Goal: Find specific page/section: Find specific page/section

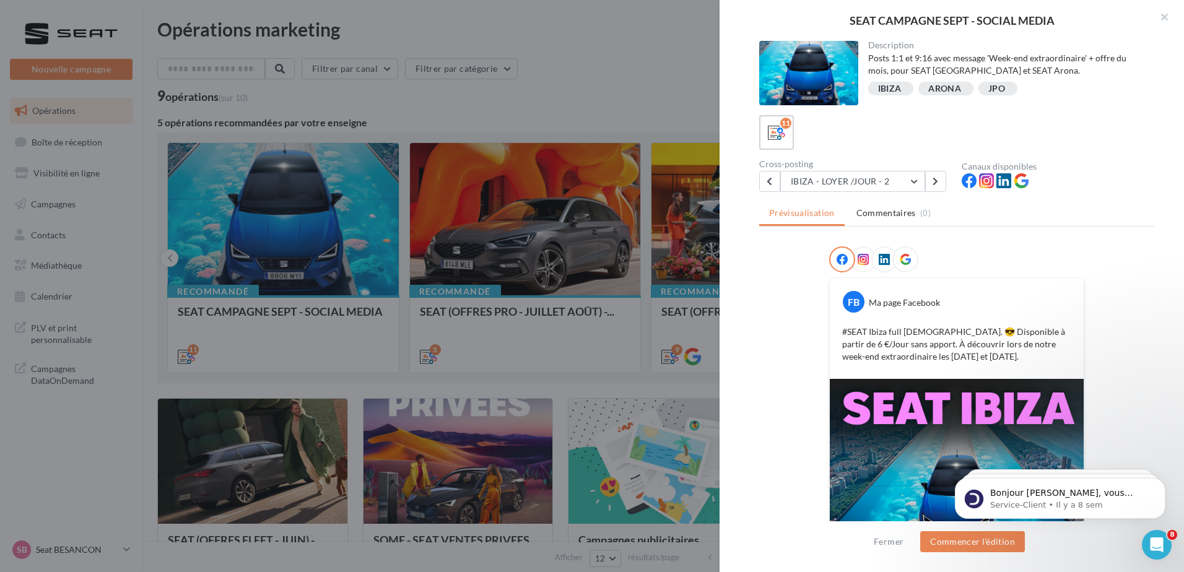
scroll to position [117, 0]
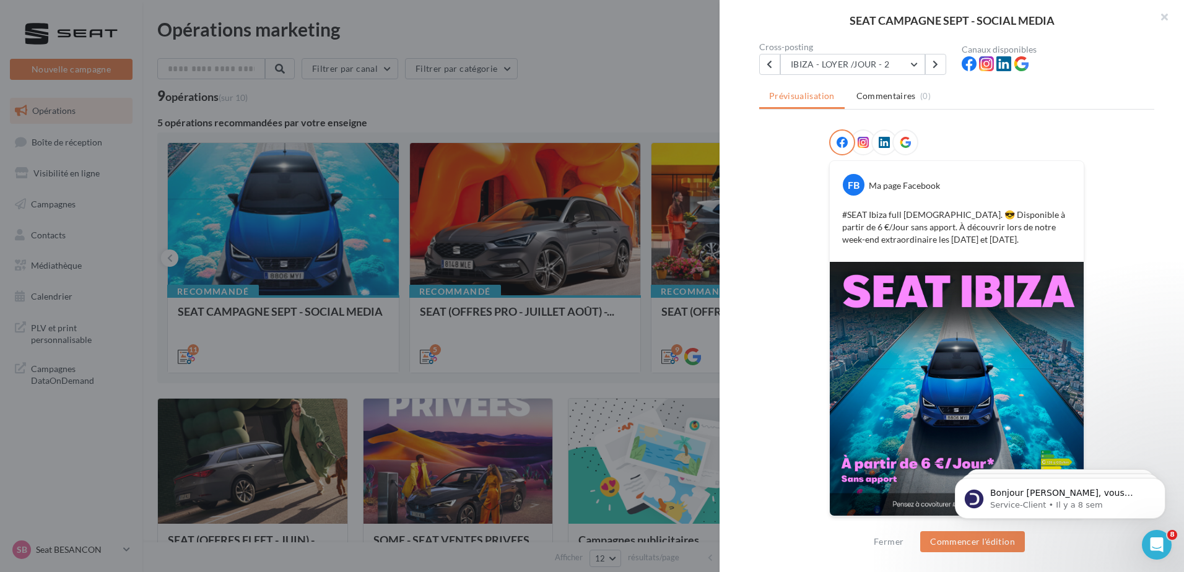
click at [552, 169] on div at bounding box center [592, 286] width 1184 height 572
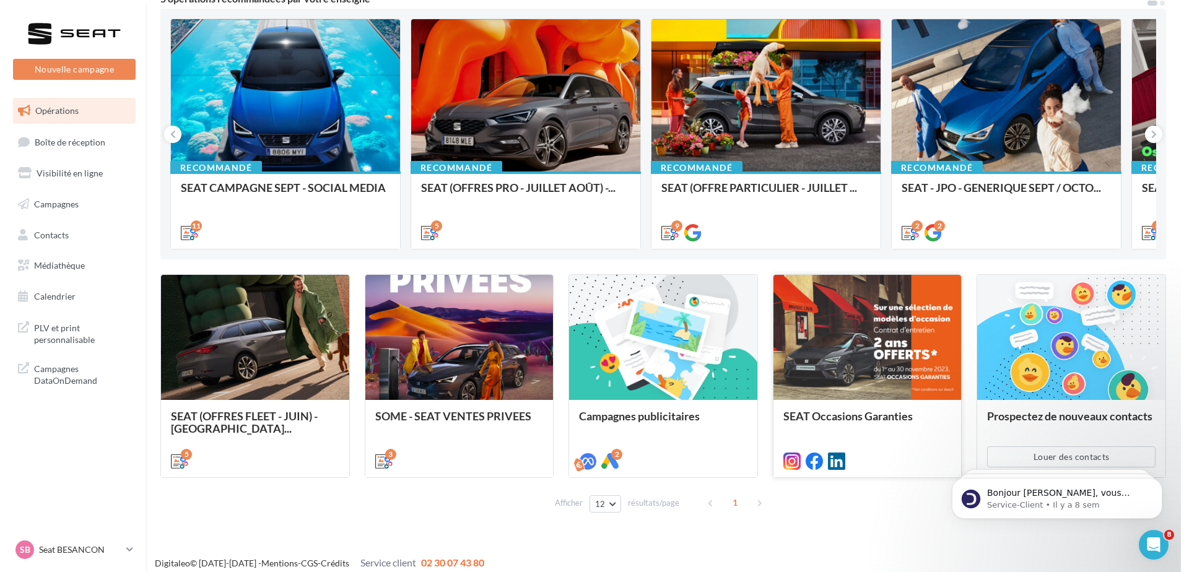
scroll to position [0, 0]
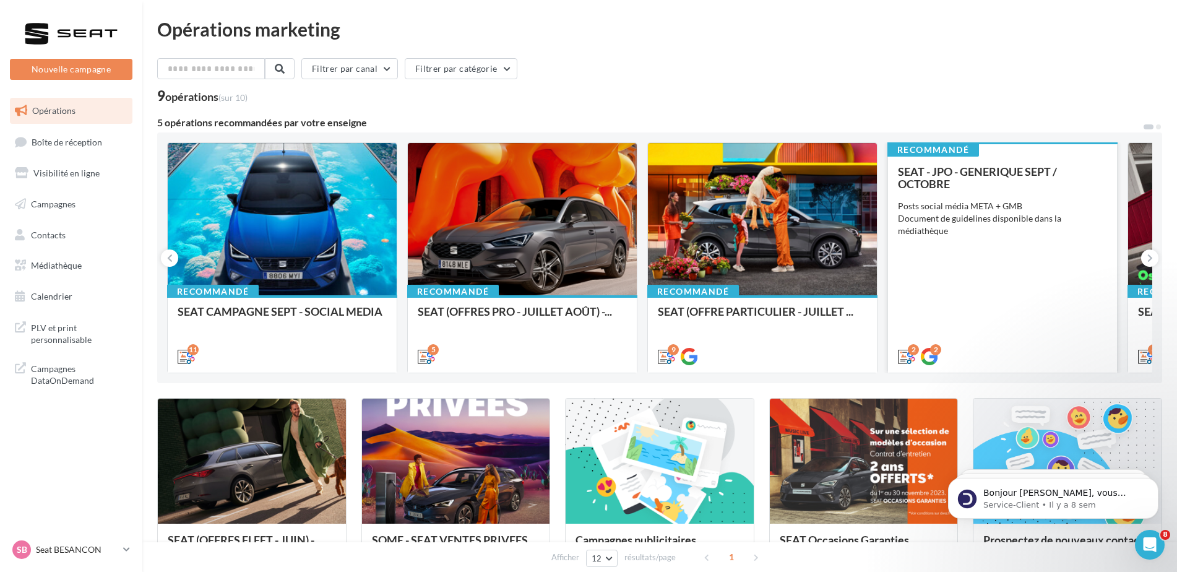
click at [1040, 280] on div "SEAT - JPO - GENERIQUE SEPT / OCTOBRE Posts social média META + GMB Document de…" at bounding box center [1002, 263] width 209 height 196
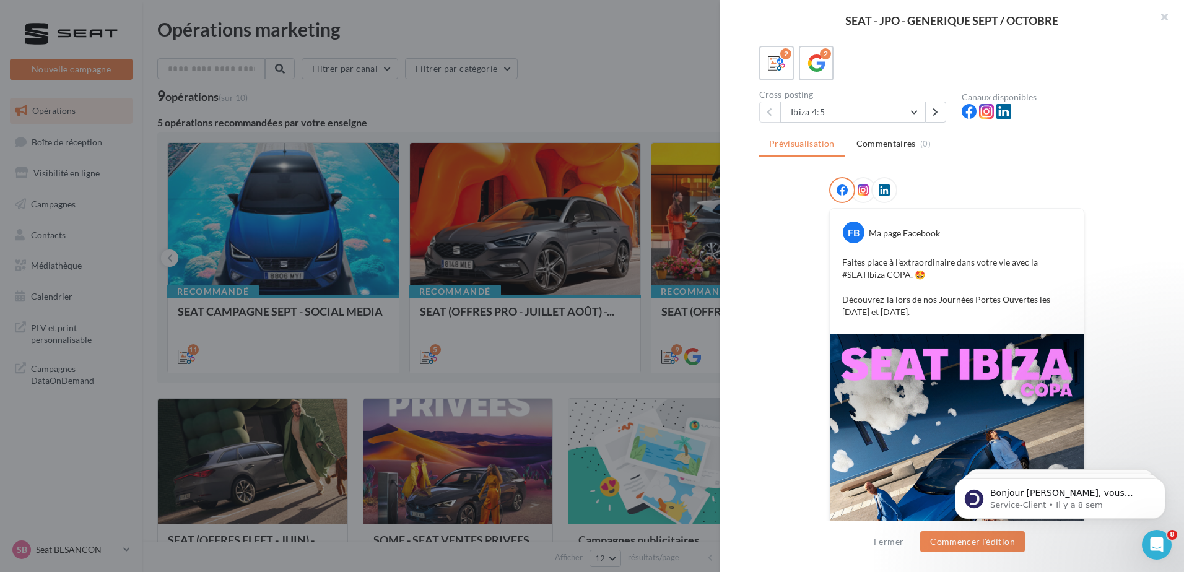
scroll to position [62, 0]
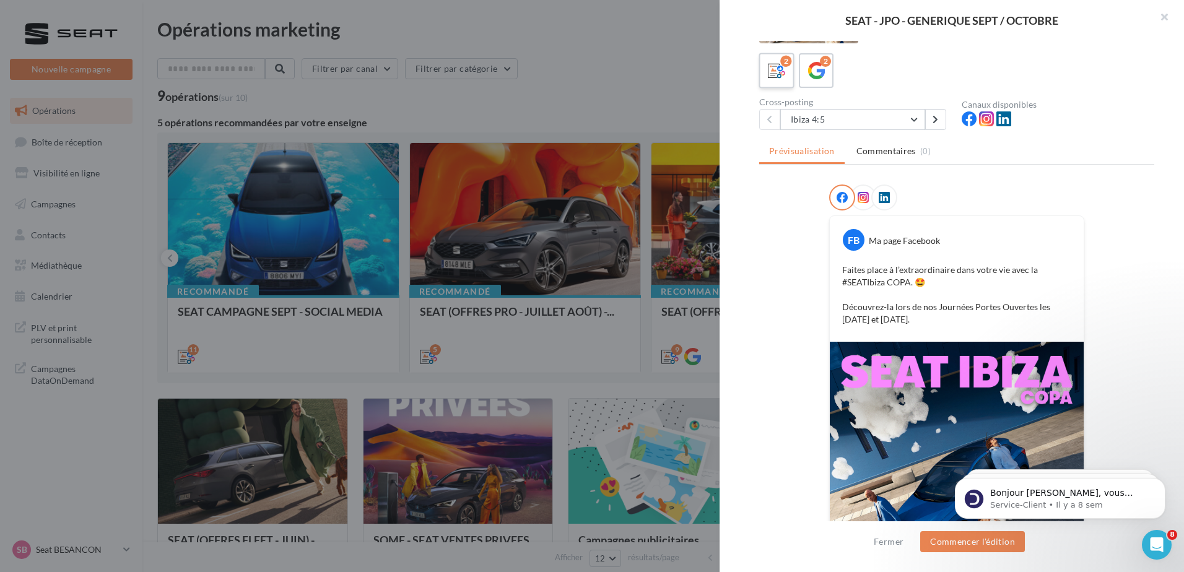
click at [789, 77] on label "2" at bounding box center [775, 70] width 35 height 35
click at [806, 75] on div "2" at bounding box center [816, 70] width 23 height 23
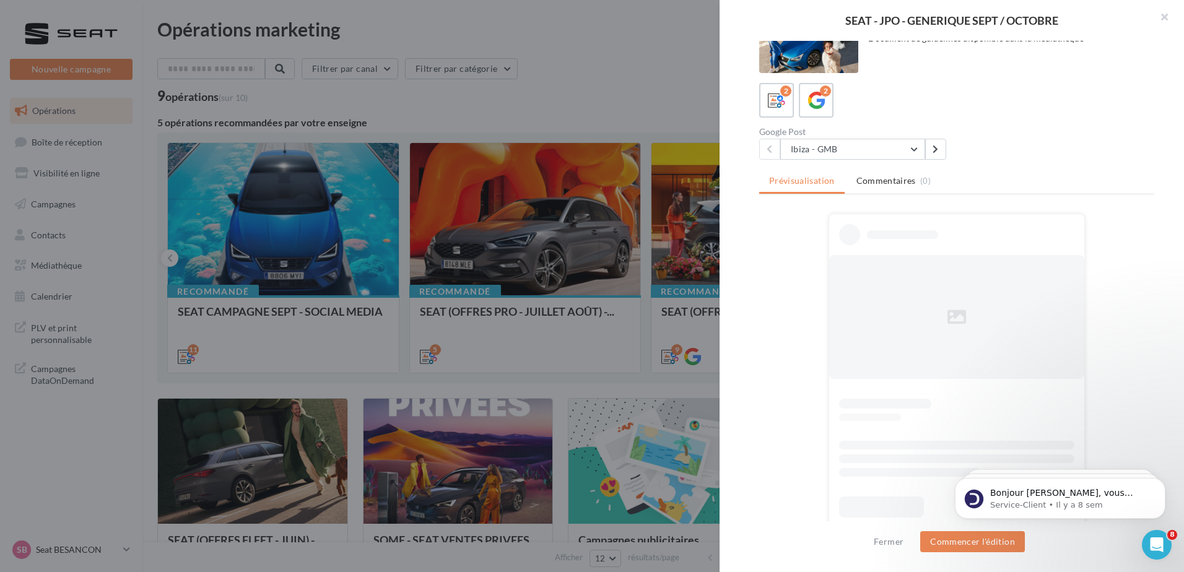
scroll to position [41, 0]
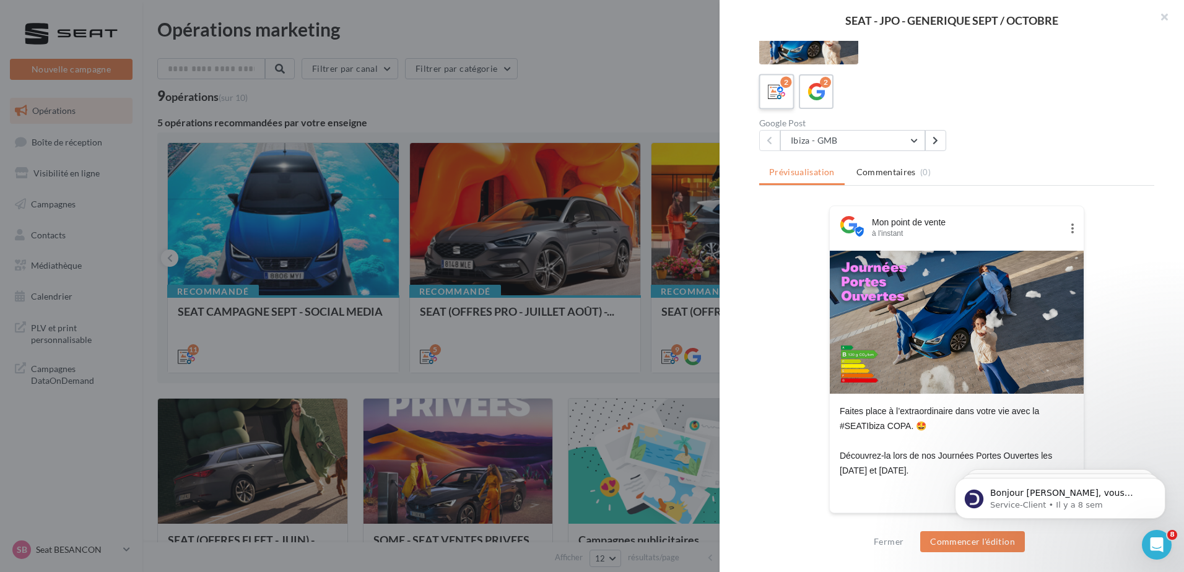
click at [784, 87] on div "2" at bounding box center [785, 82] width 11 height 11
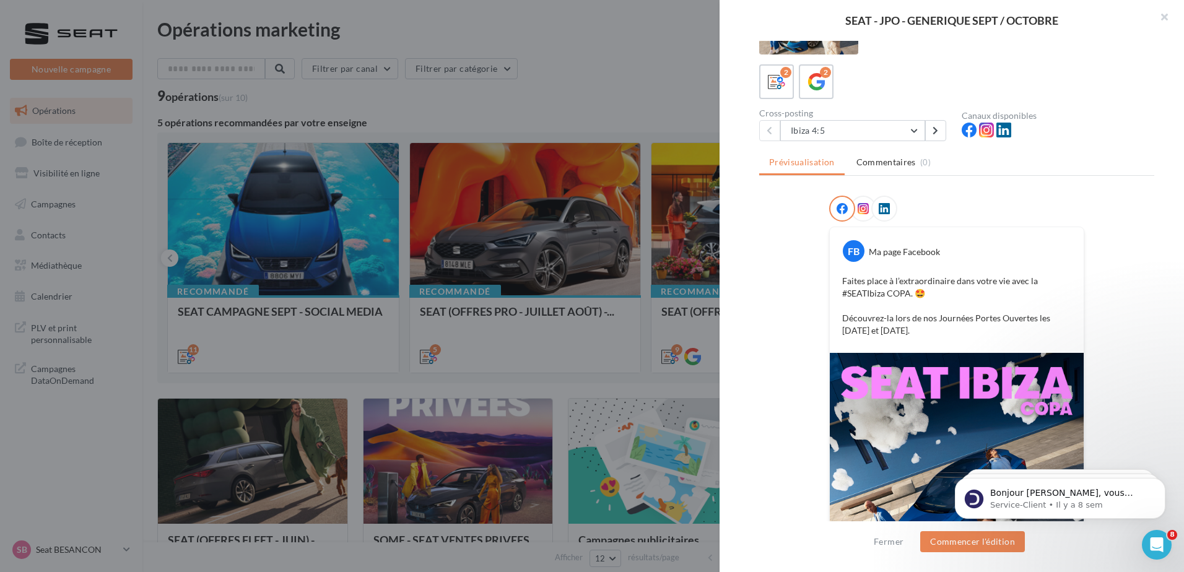
scroll to position [19, 0]
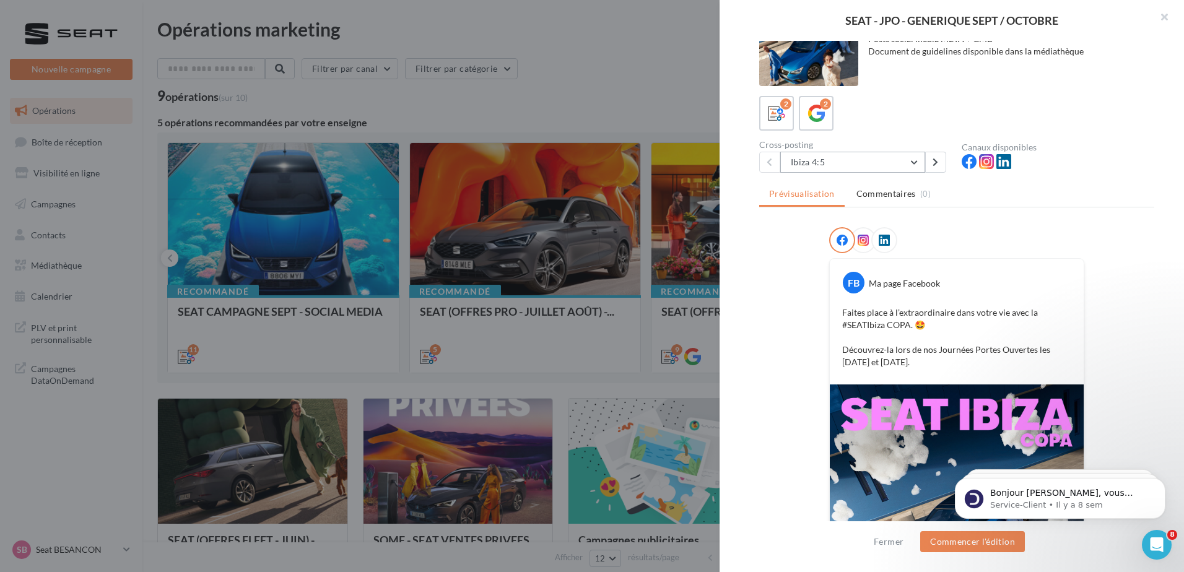
click at [917, 158] on button "Ibiza 4:5" at bounding box center [852, 162] width 145 height 21
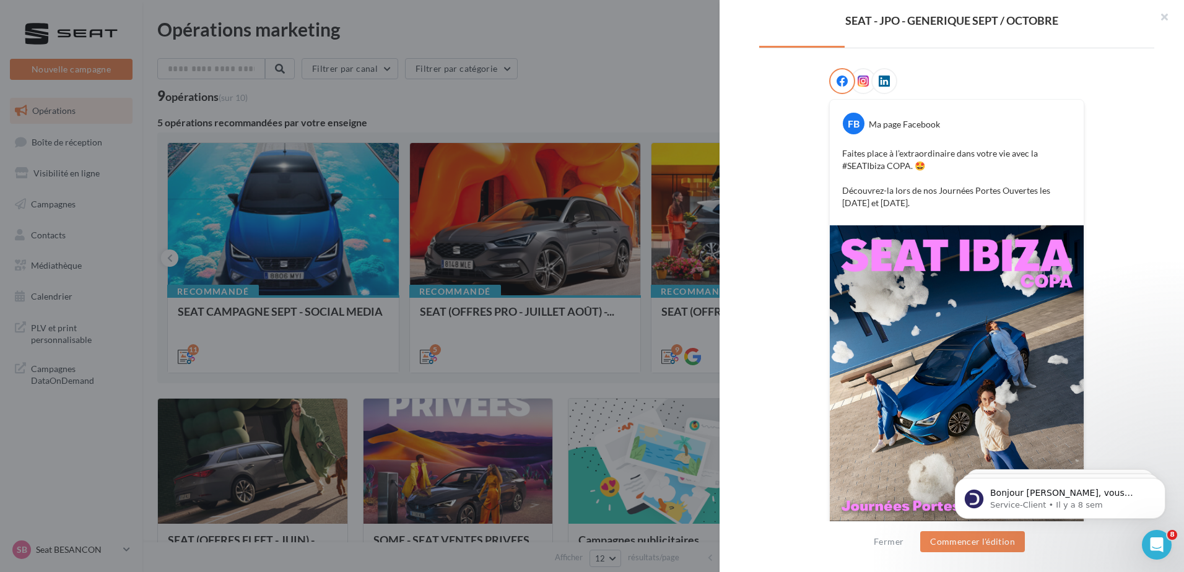
scroll to position [205, 0]
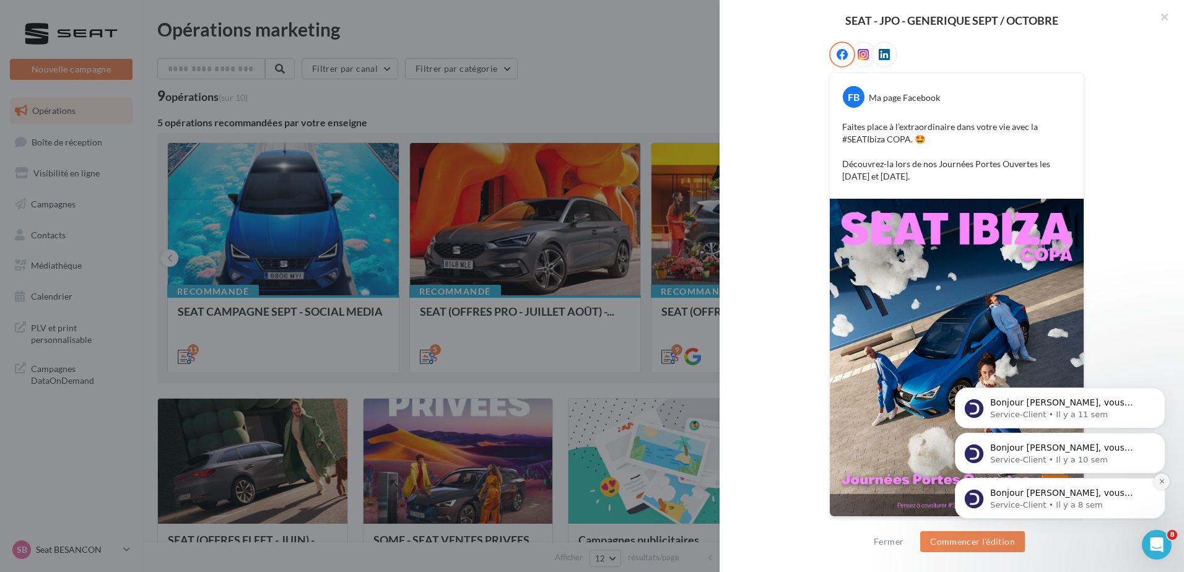
click at [1164, 478] on icon "Dismiss notification" at bounding box center [1161, 481] width 7 height 7
click at [1162, 483] on icon "Dismiss notification" at bounding box center [1161, 481] width 7 height 7
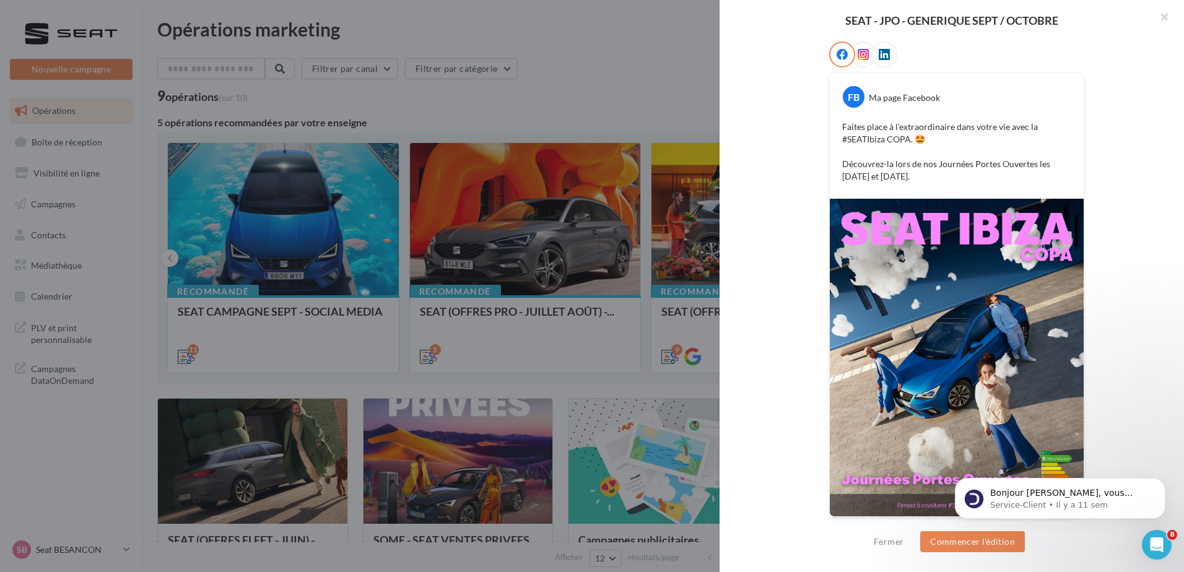
click at [1162, 483] on icon "Dismiss notification" at bounding box center [1162, 482] width 6 height 6
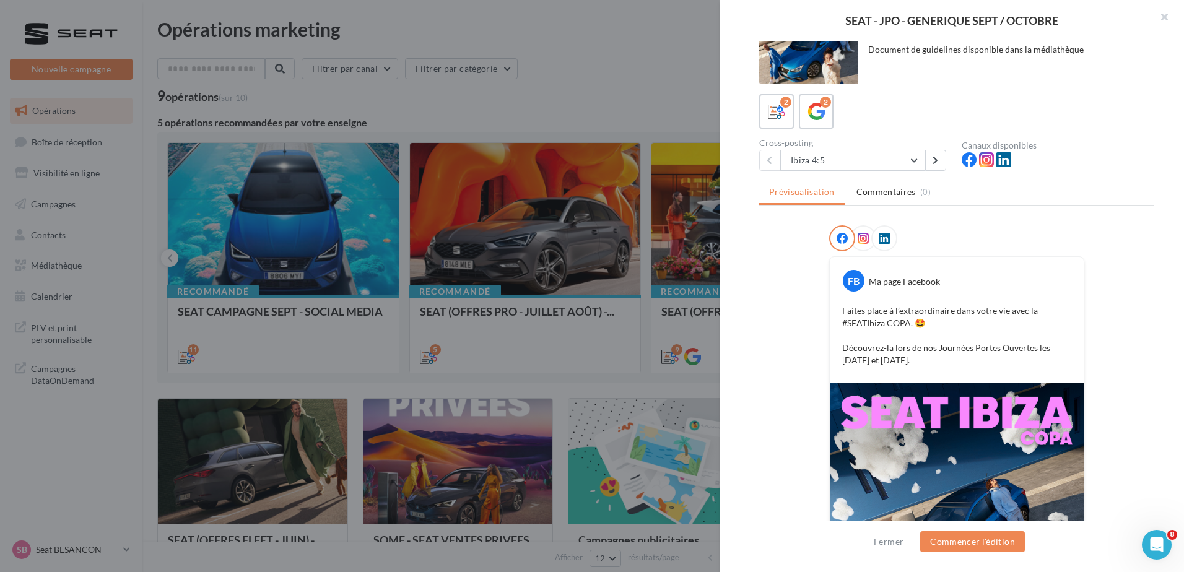
scroll to position [19, 0]
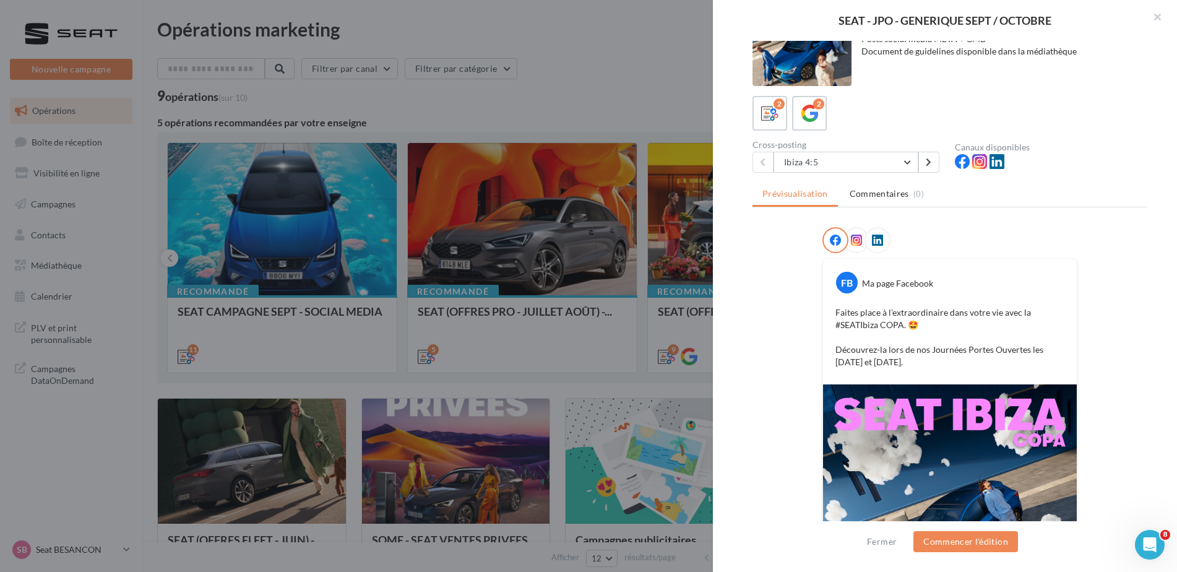
click at [560, 296] on div at bounding box center [588, 286] width 1177 height 572
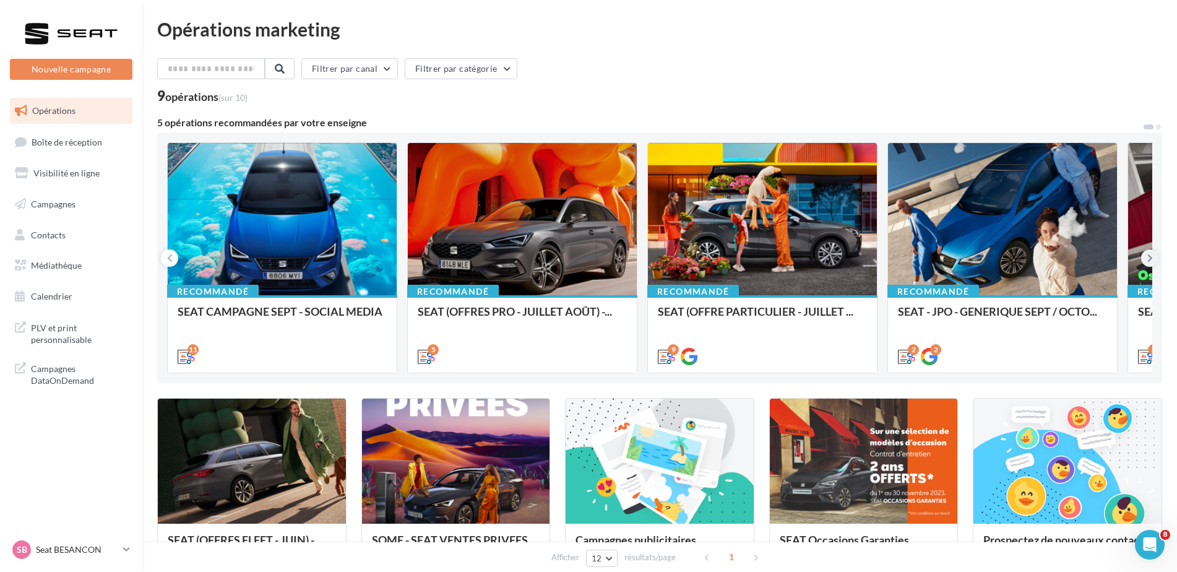
click at [1155, 256] on button at bounding box center [1150, 257] width 17 height 17
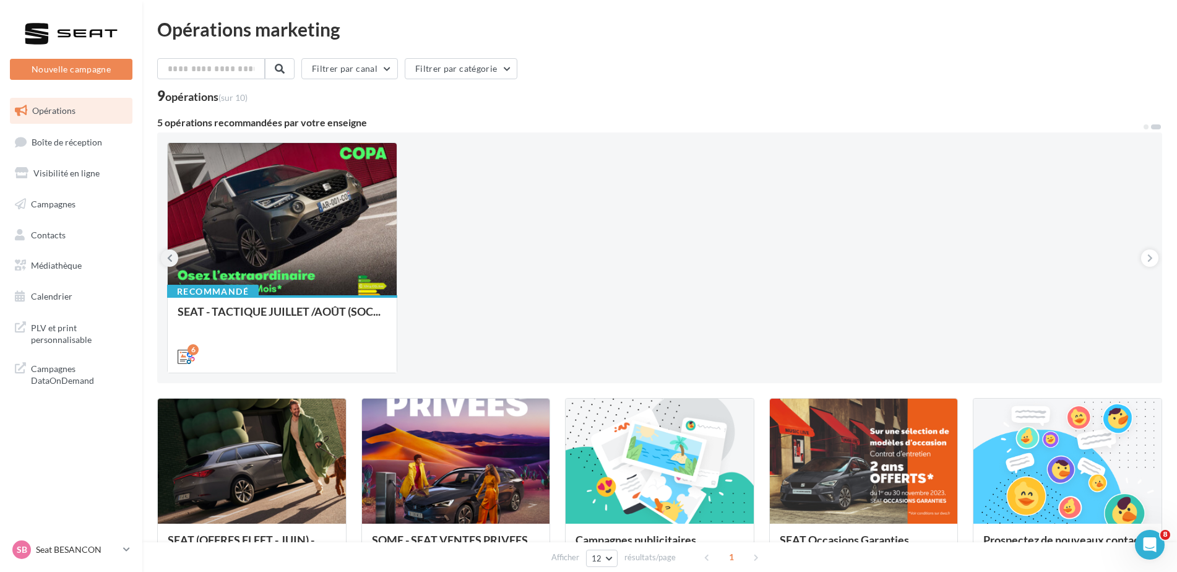
click at [169, 254] on icon at bounding box center [170, 258] width 6 height 12
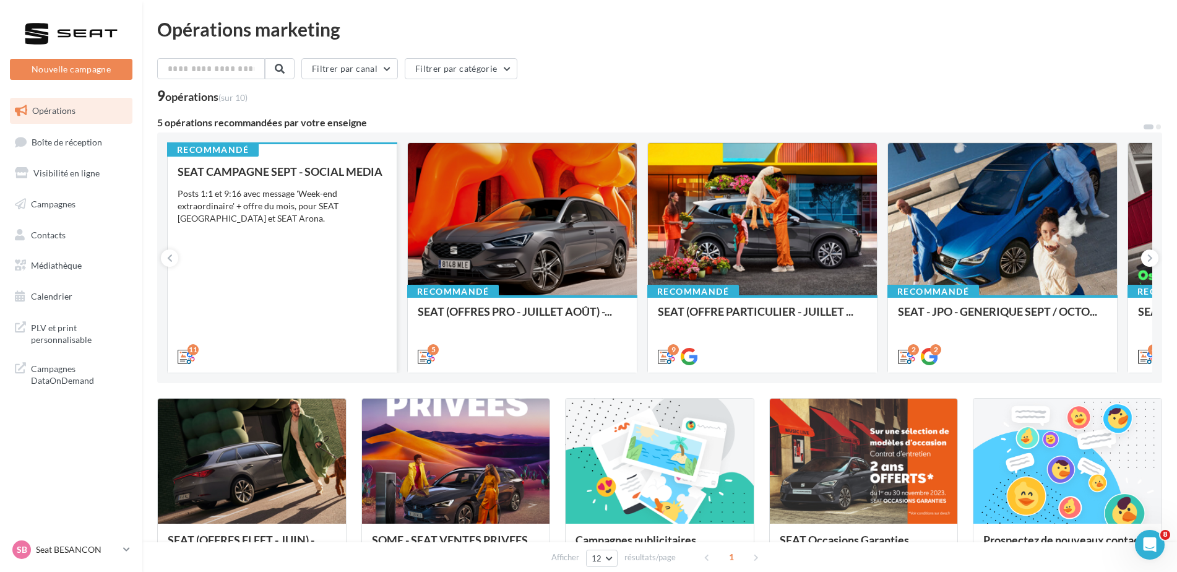
click at [318, 235] on div "SEAT CAMPAGNE SEPT - SOCIAL MEDIA Posts 1:1 et 9:16 avec message 'Week-end extr…" at bounding box center [282, 263] width 209 height 196
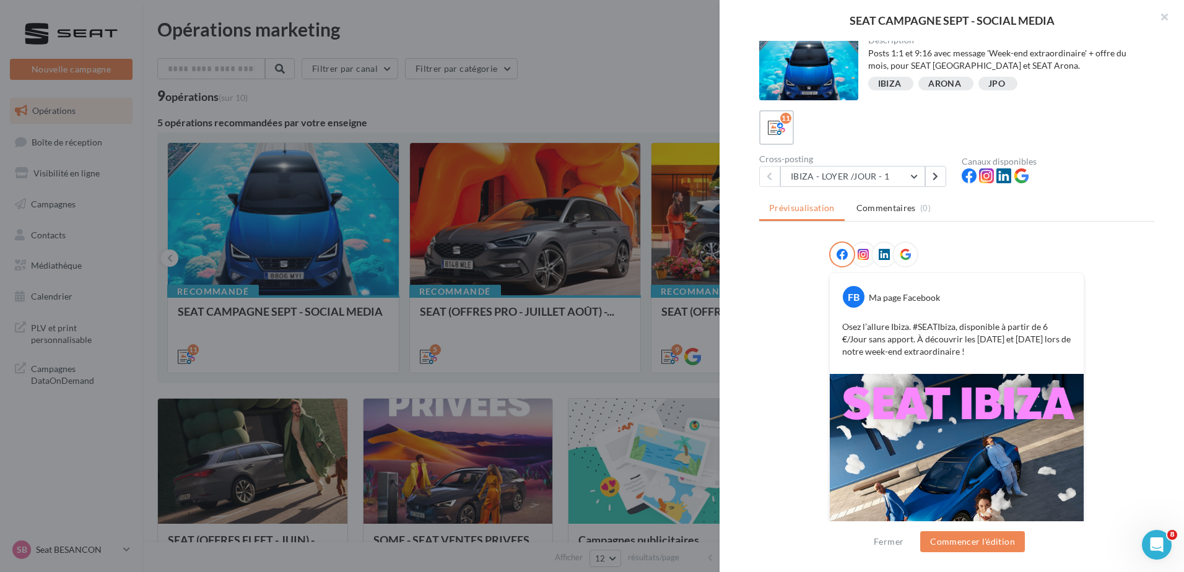
scroll to position [0, 0]
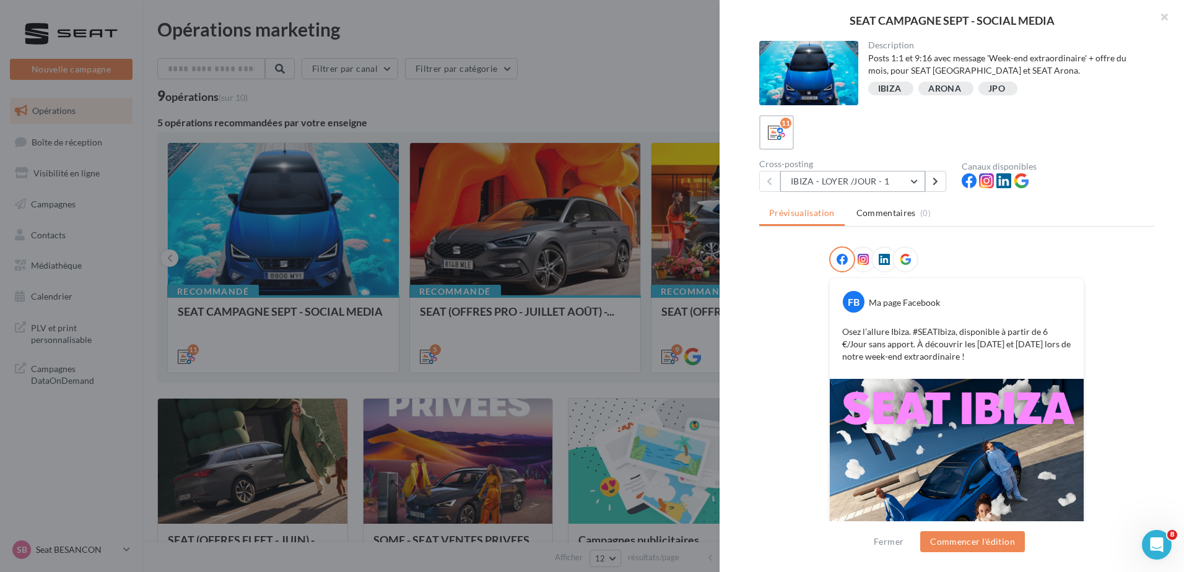
click at [923, 179] on button "IBIZA - LOYER /JOUR - 1" at bounding box center [852, 181] width 145 height 21
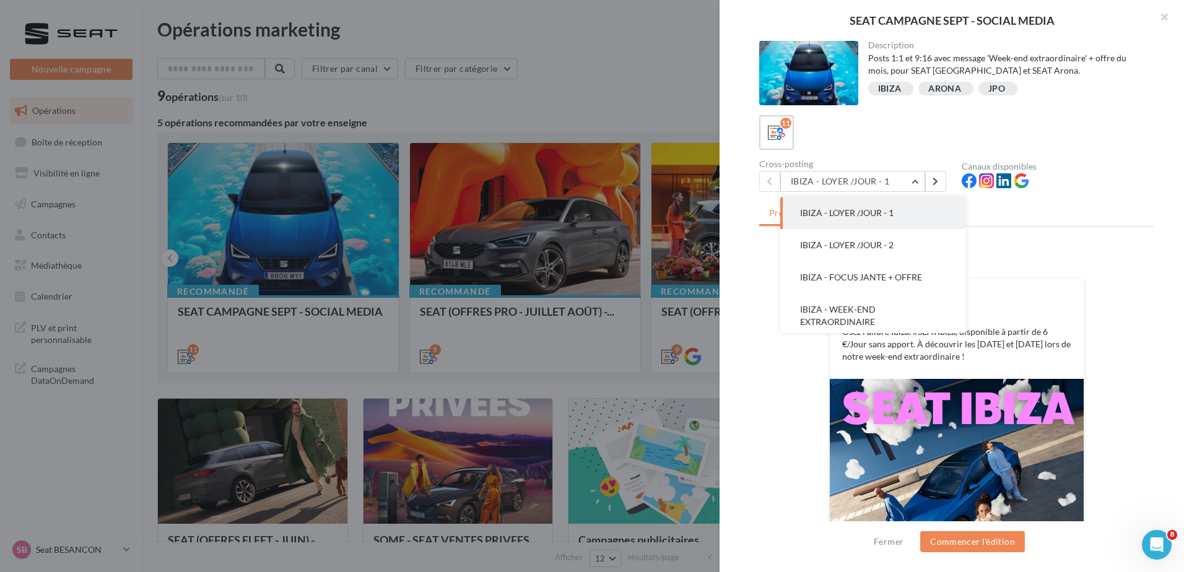
click at [899, 256] on button "IBIZA - LOYER /JOUR - 2" at bounding box center [873, 245] width 186 height 32
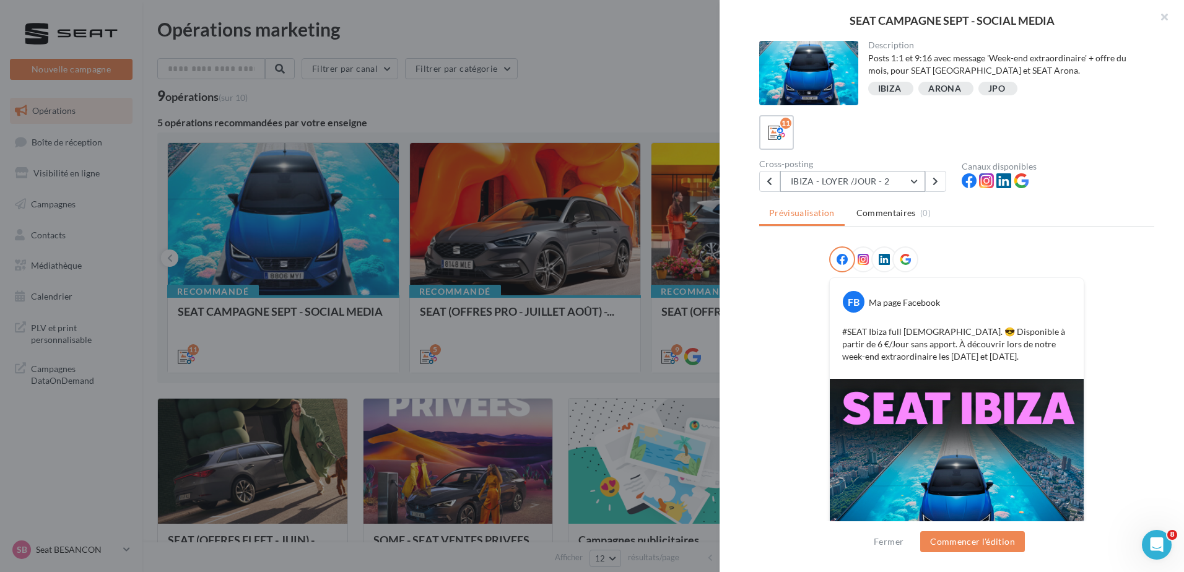
click at [869, 175] on button "IBIZA - LOYER /JOUR - 2" at bounding box center [852, 181] width 145 height 21
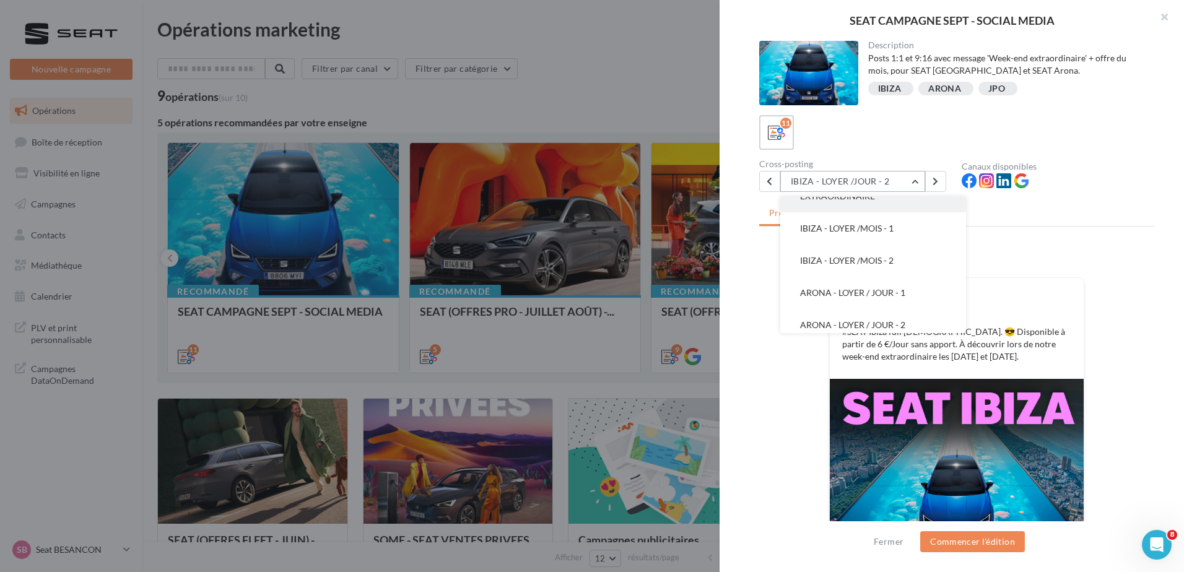
scroll to position [124, 0]
click at [847, 287] on button "ARONA - LOYER / JOUR - 1" at bounding box center [873, 295] width 186 height 32
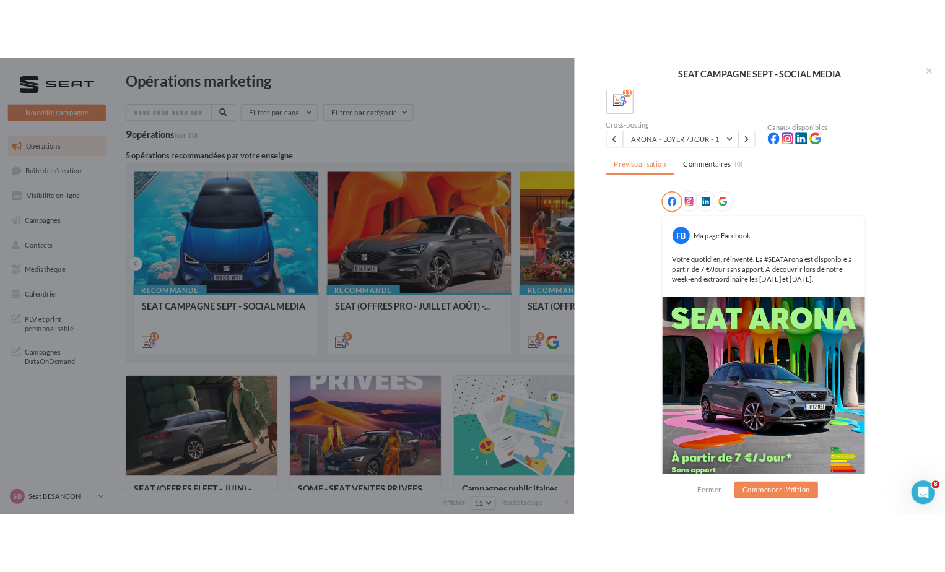
scroll to position [117, 0]
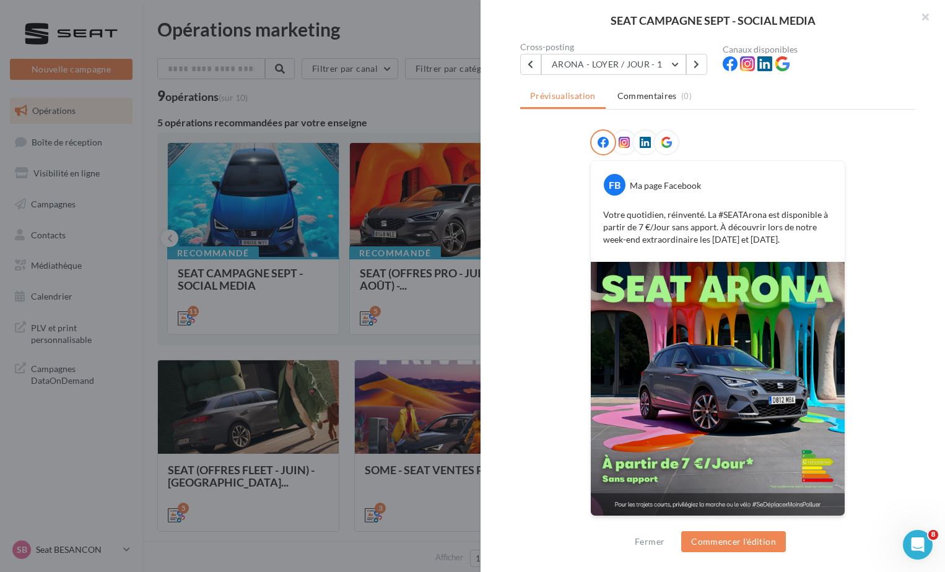
click at [764, 333] on img at bounding box center [718, 389] width 254 height 254
click at [607, 63] on button "ARONA - LOYER / JOUR - 1" at bounding box center [613, 64] width 145 height 21
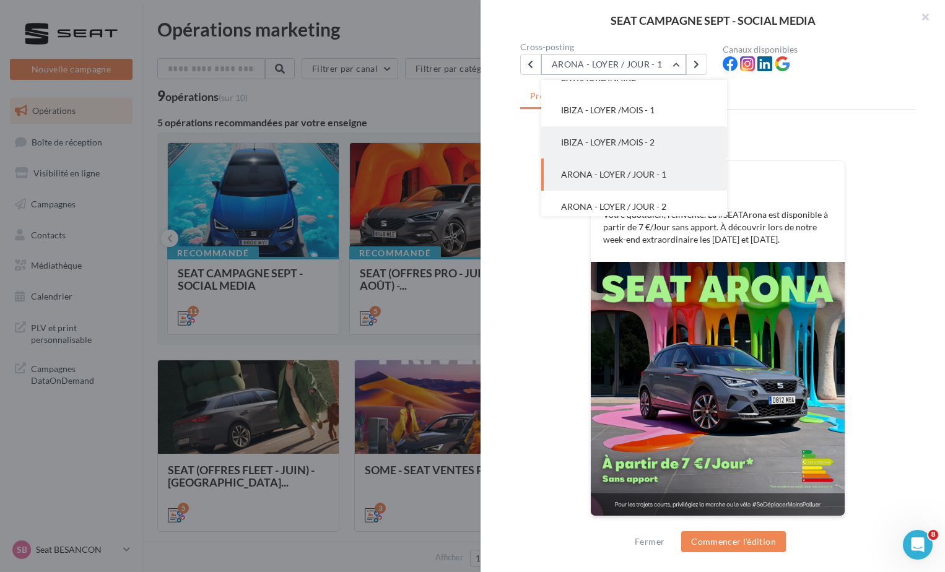
scroll to position [161, 0]
click at [647, 174] on span "ARONA - LOYER / JOUR - 2" at bounding box center [613, 172] width 105 height 11
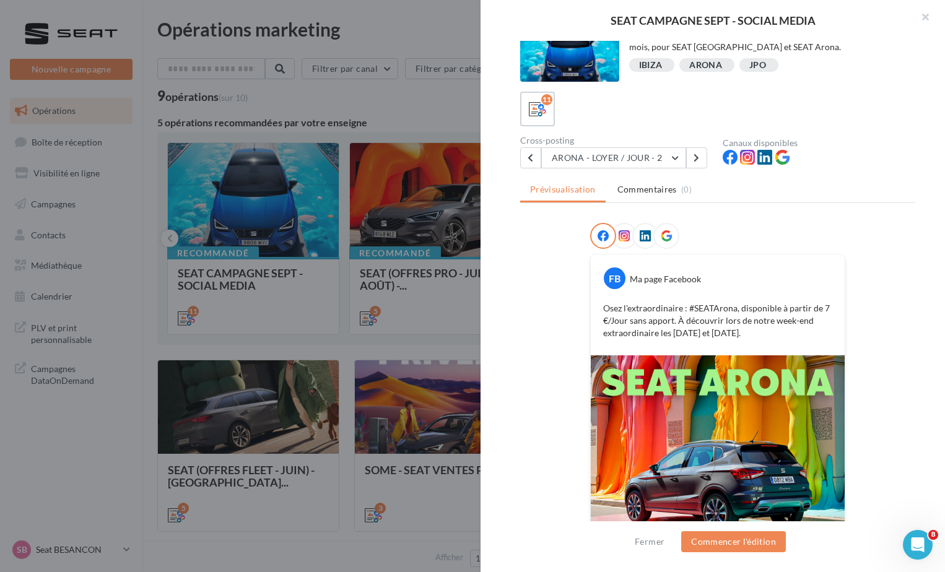
scroll to position [0, 0]
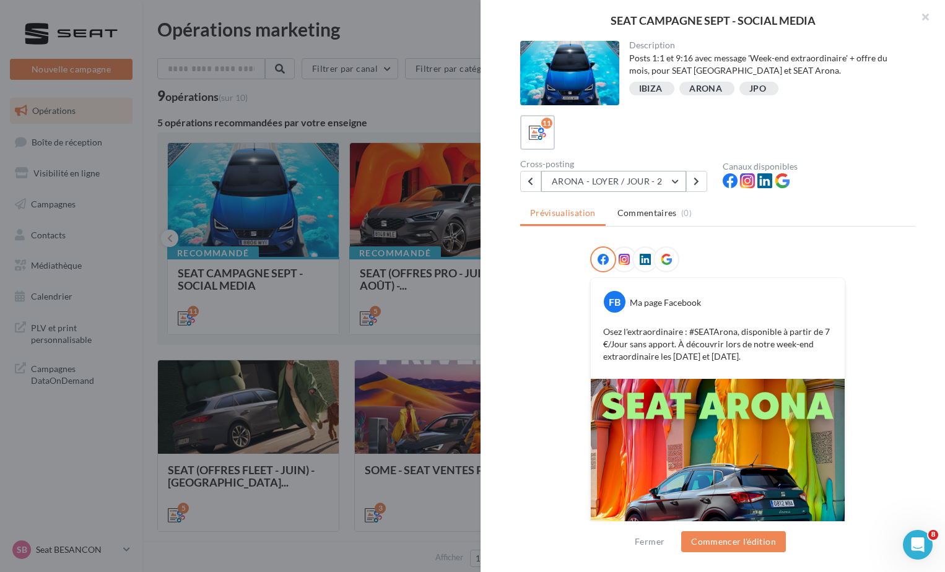
click at [635, 184] on button "ARONA - LOYER / JOUR - 2" at bounding box center [613, 181] width 145 height 21
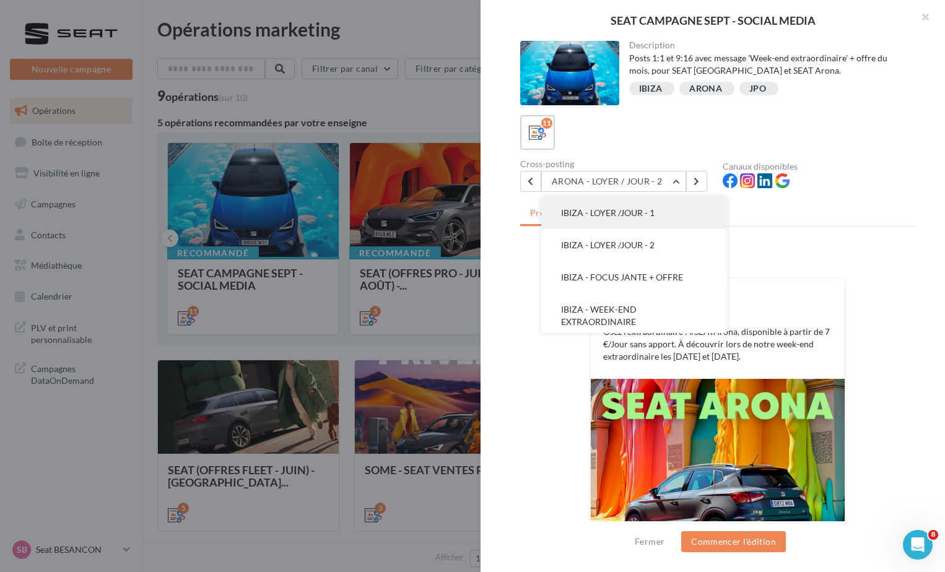
click at [638, 210] on span "IBIZA - LOYER /JOUR - 1" at bounding box center [607, 212] width 93 height 11
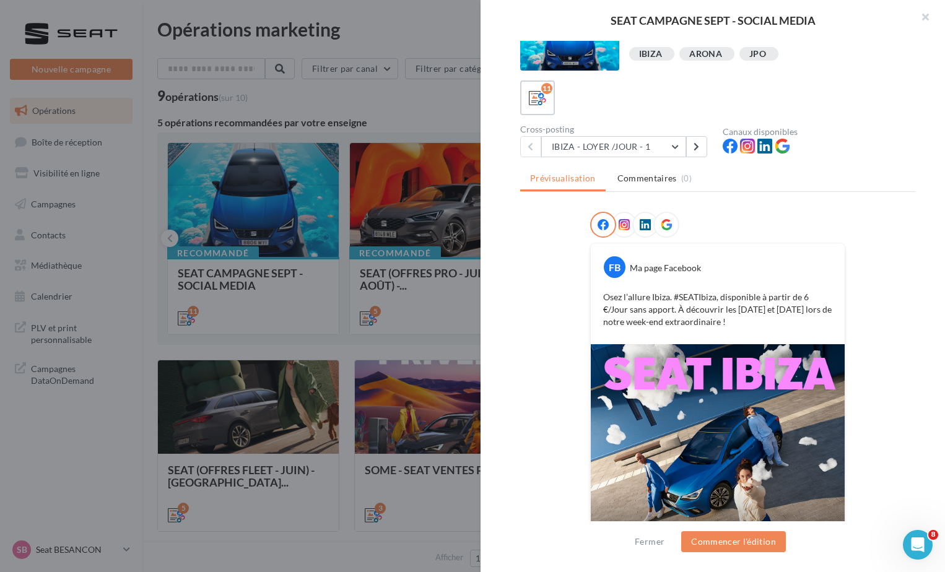
scroll to position [117, 0]
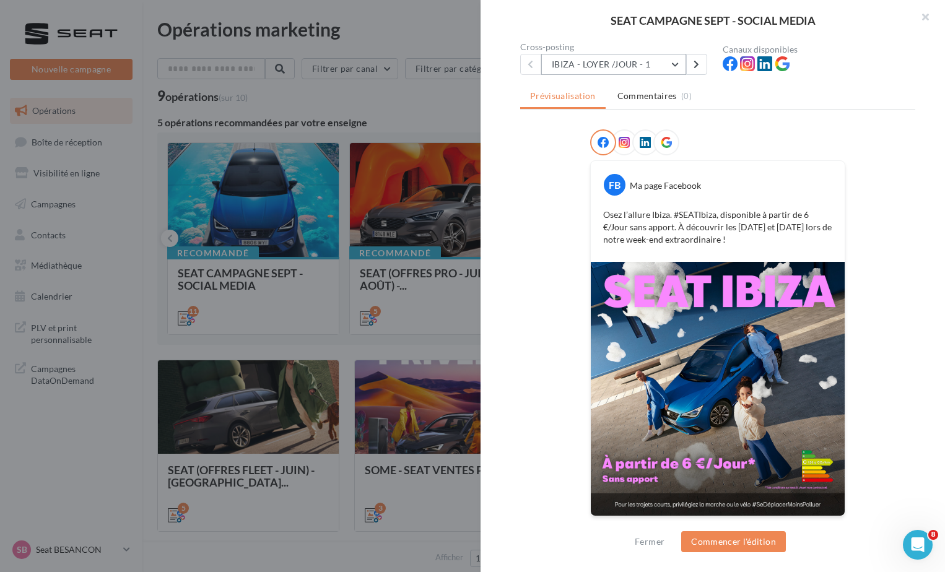
click at [642, 70] on button "IBIZA - LOYER /JOUR - 1" at bounding box center [613, 64] width 145 height 21
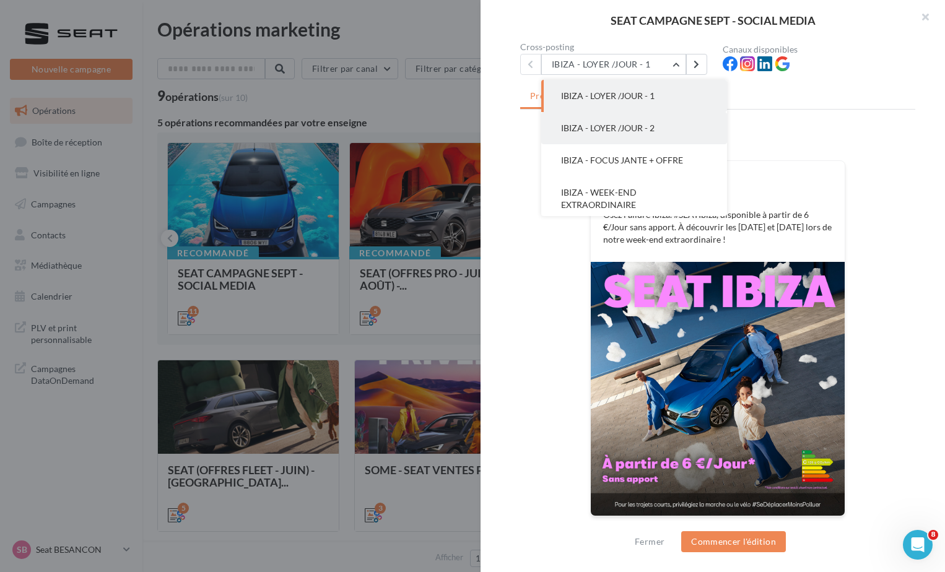
click at [628, 133] on button "IBIZA - LOYER /JOUR - 2" at bounding box center [634, 128] width 186 height 32
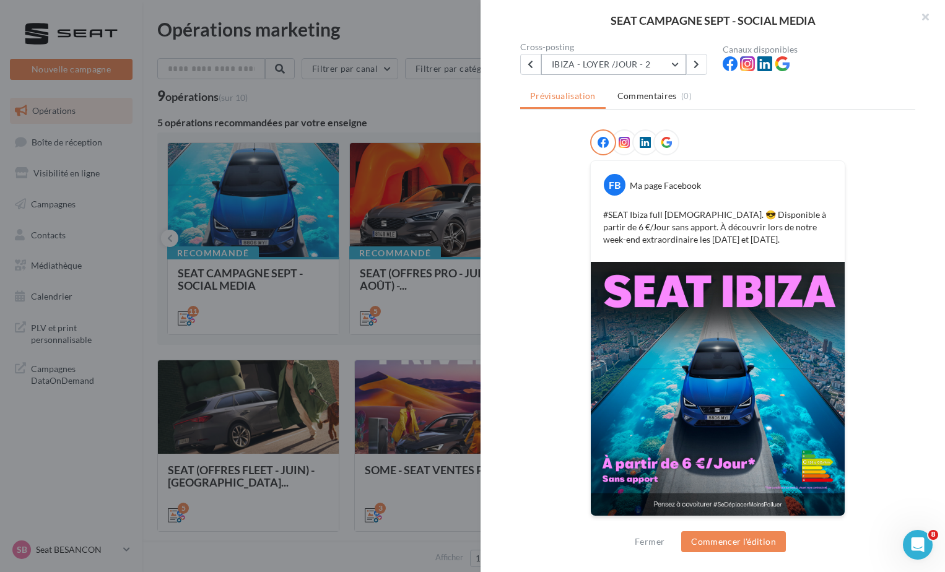
click at [649, 66] on button "IBIZA - LOYER /JOUR - 2" at bounding box center [613, 64] width 145 height 21
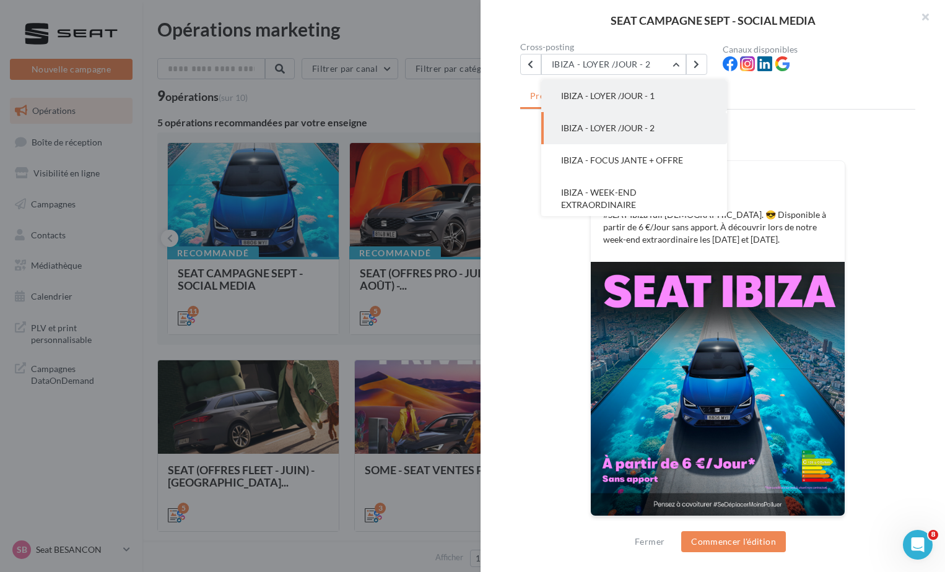
click at [644, 91] on span "IBIZA - LOYER /JOUR - 1" at bounding box center [607, 95] width 93 height 11
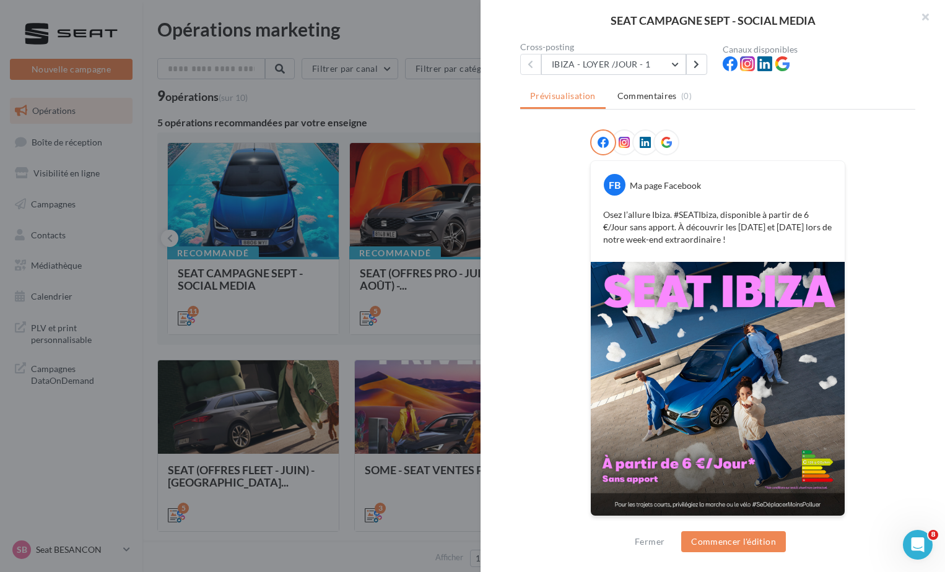
drag, startPoint x: 718, startPoint y: 387, endPoint x: 705, endPoint y: 387, distance: 13.0
click at [705, 387] on img at bounding box center [718, 389] width 254 height 254
click at [724, 376] on img at bounding box center [718, 389] width 254 height 254
click at [363, 480] on div at bounding box center [472, 286] width 945 height 572
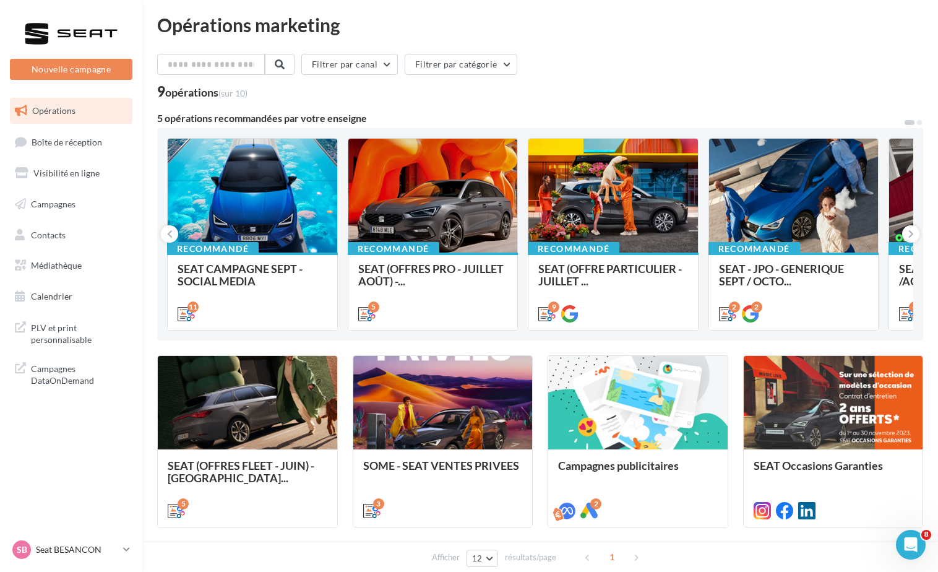
scroll to position [0, 0]
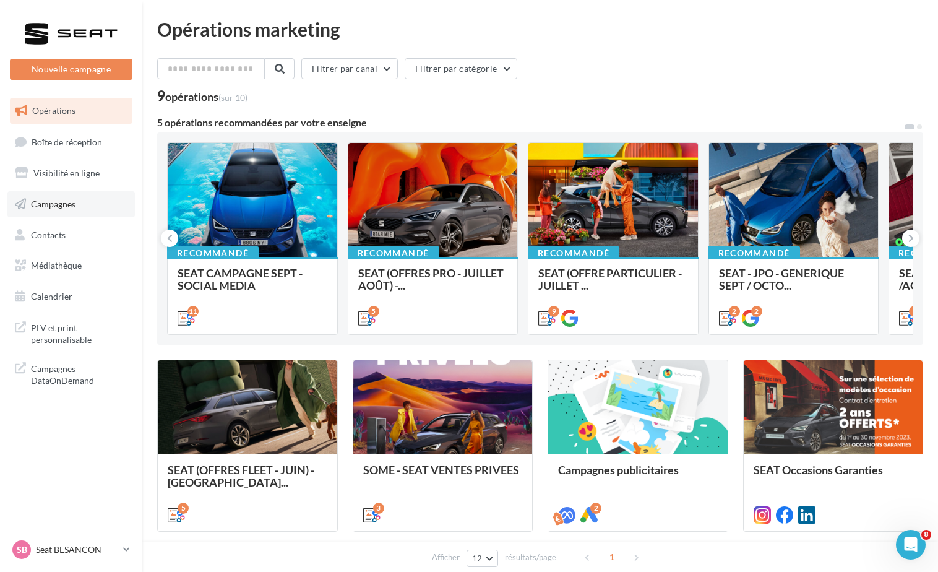
click at [75, 207] on span "Campagnes" at bounding box center [53, 204] width 45 height 11
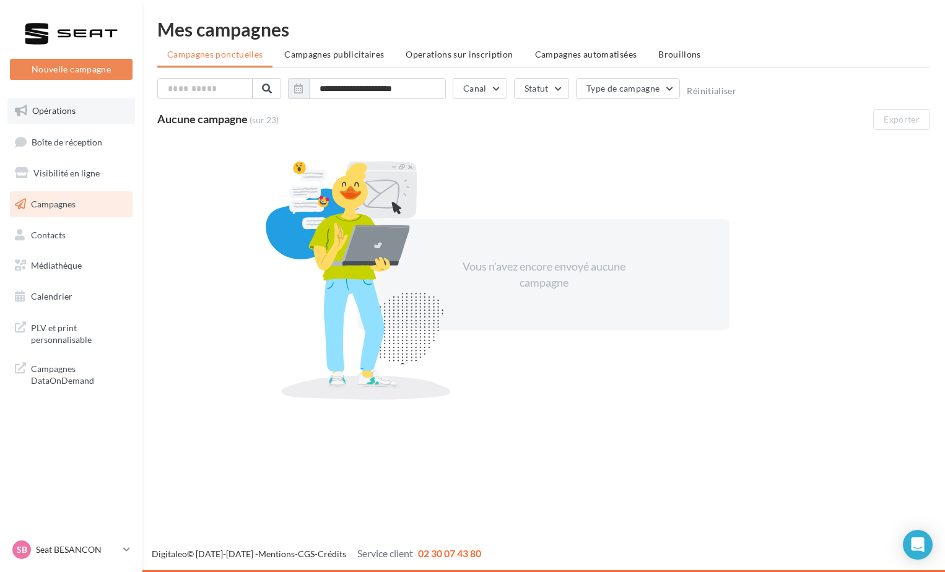
click at [77, 118] on link "Opérations" at bounding box center [71, 111] width 128 height 26
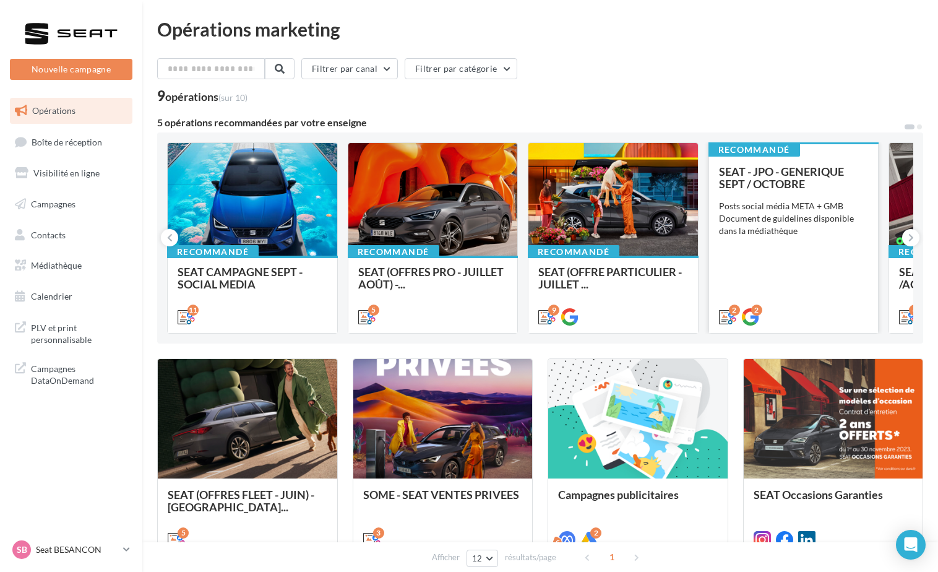
click at [790, 261] on div "SEAT - JPO - GENERIQUE SEPT / OCTOBRE Posts social média META + GMB Document de…" at bounding box center [794, 243] width 150 height 157
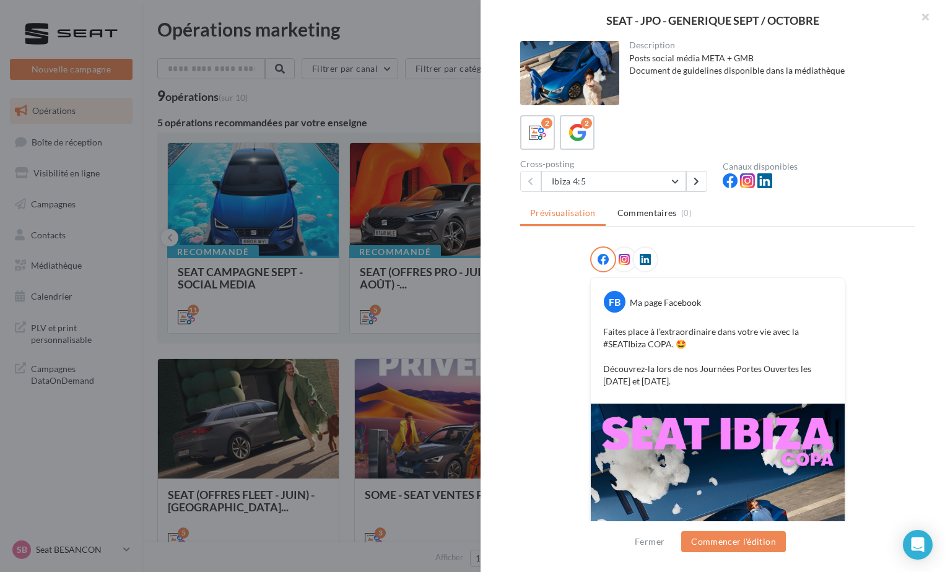
click at [627, 169] on div "Cross-posting Ibiza 4:5 Ibiza 4:5 Arona 4:5" at bounding box center [621, 176] width 202 height 32
click at [626, 172] on button "Ibiza 4:5" at bounding box center [613, 181] width 145 height 21
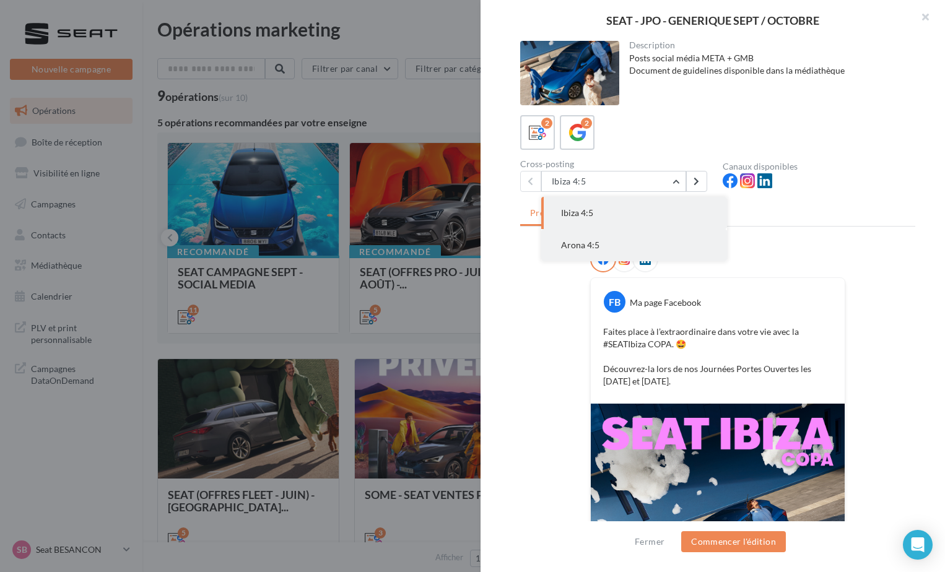
click at [625, 234] on button "Arona 4:5" at bounding box center [634, 245] width 186 height 32
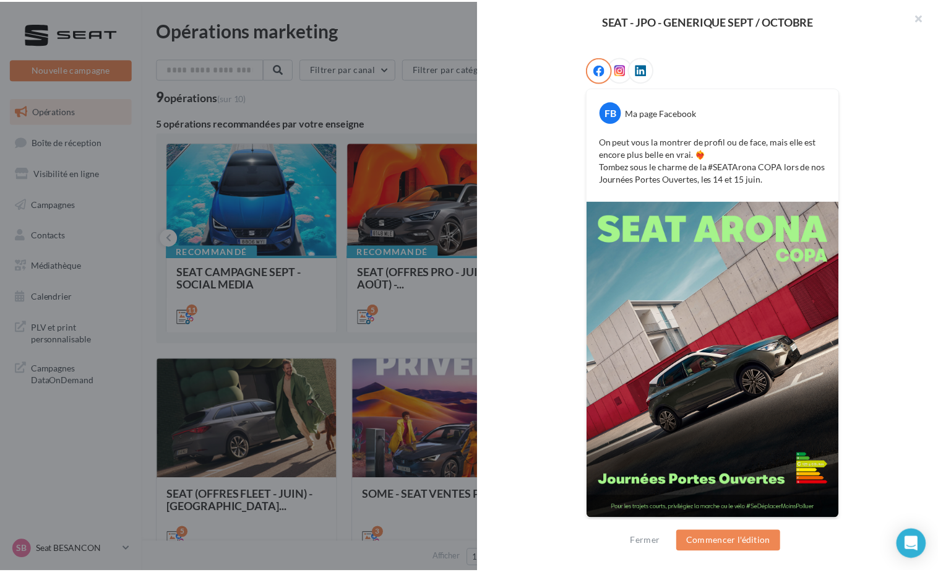
scroll to position [193, 0]
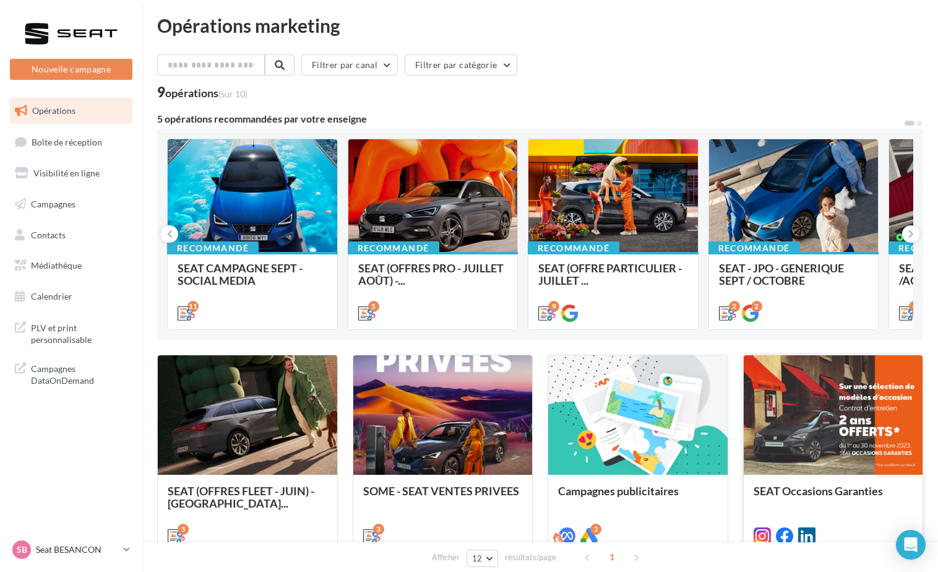
scroll to position [0, 0]
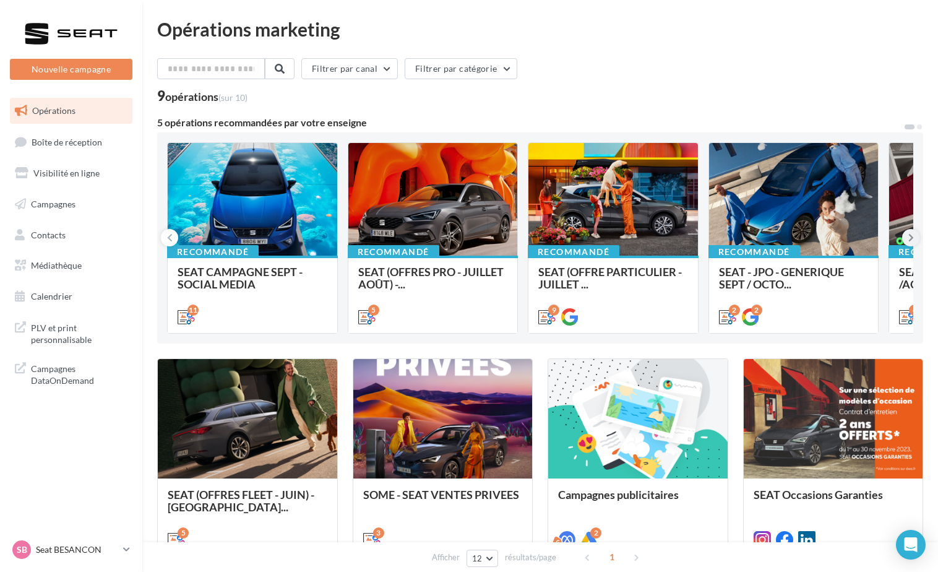
click at [914, 230] on button at bounding box center [911, 237] width 17 height 17
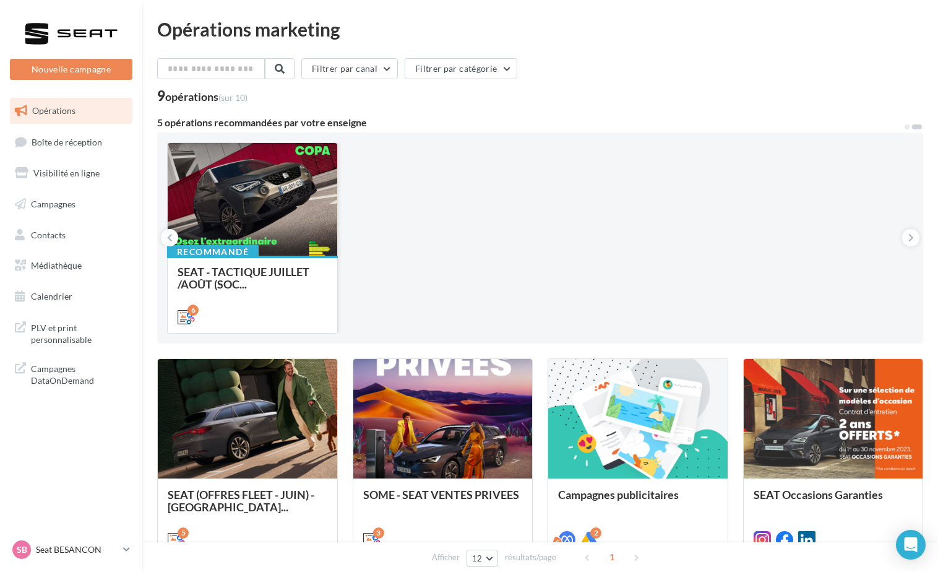
click at [175, 226] on div at bounding box center [253, 200] width 170 height 114
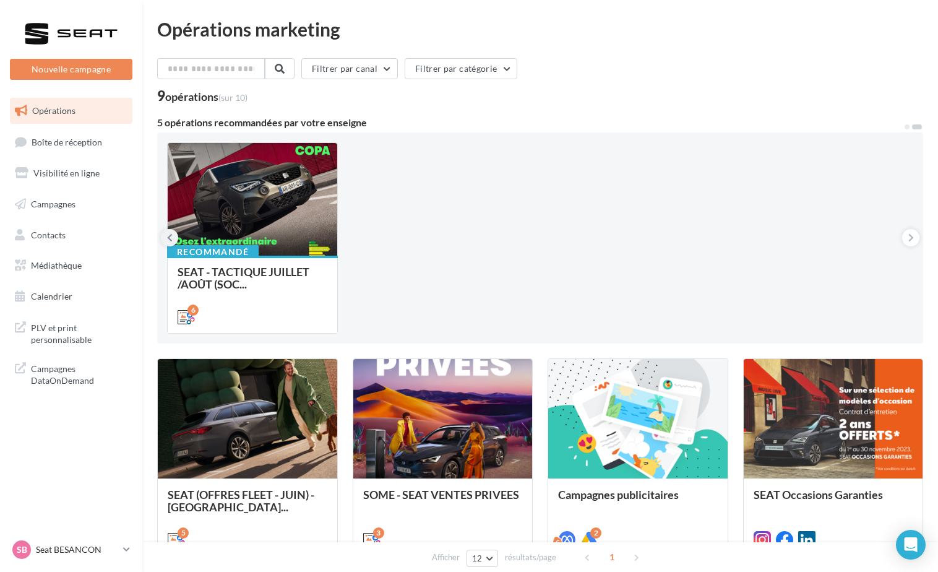
click at [171, 240] on icon at bounding box center [170, 238] width 6 height 12
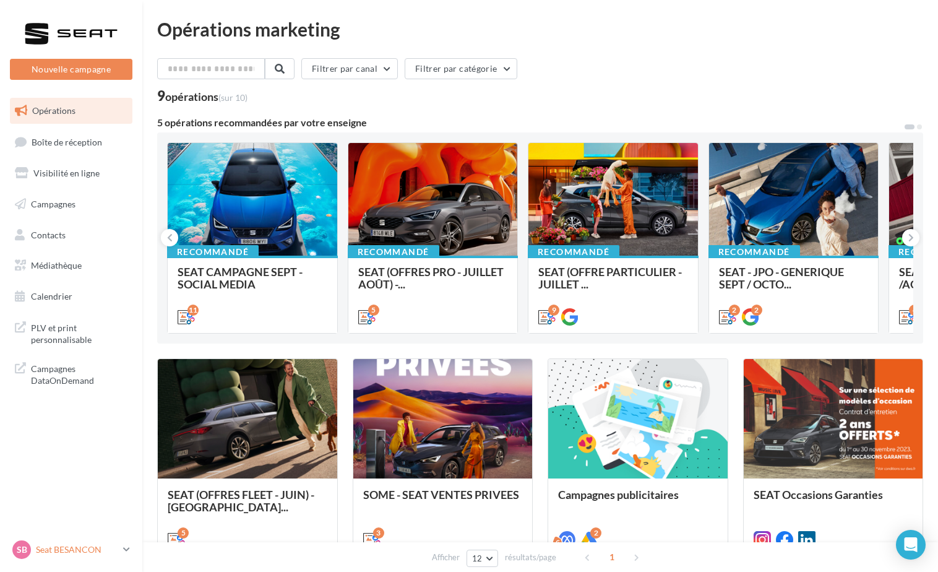
click at [91, 545] on p "Seat BESANCON" at bounding box center [77, 550] width 82 height 12
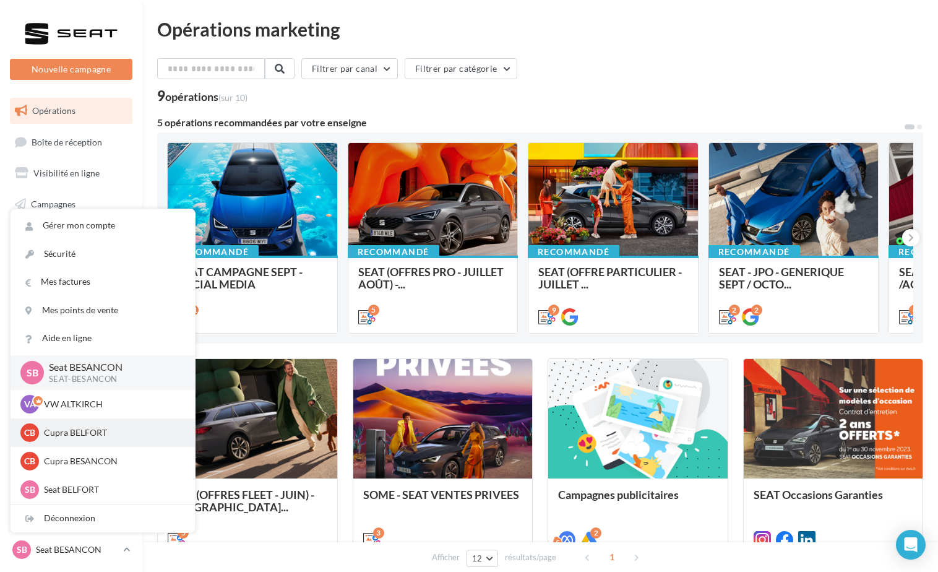
drag, startPoint x: 91, startPoint y: 545, endPoint x: 64, endPoint y: 433, distance: 115.2
click at [64, 433] on p "Cupra BELFORT" at bounding box center [112, 433] width 136 height 12
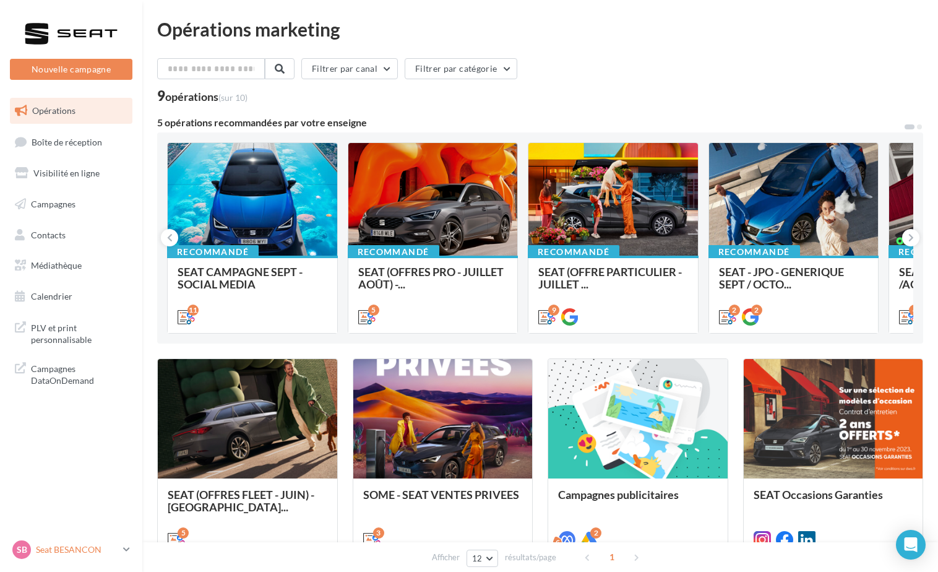
click at [72, 558] on div "SB Seat BESANCON SEAT-BESANCON" at bounding box center [65, 549] width 106 height 19
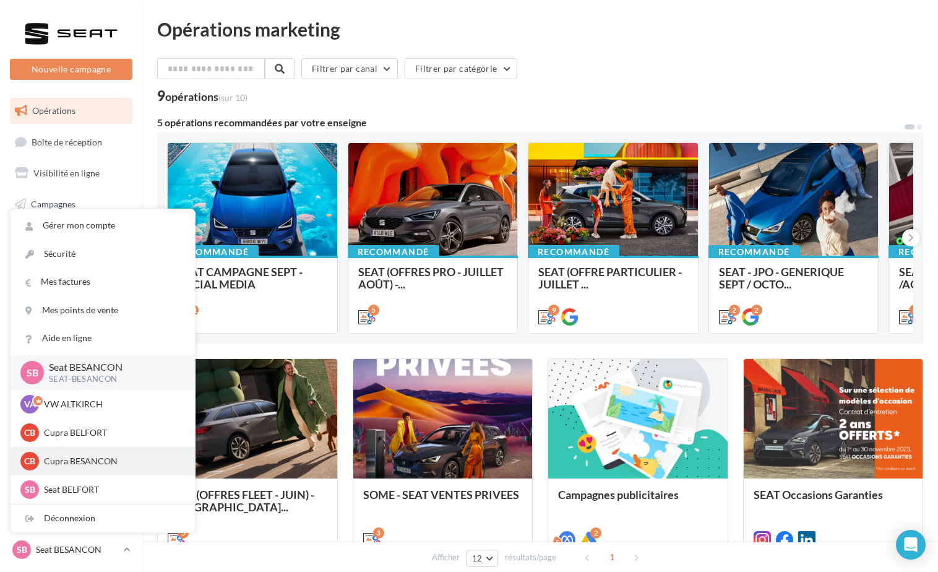
click at [68, 467] on p "Cupra BESANCON" at bounding box center [112, 461] width 136 height 12
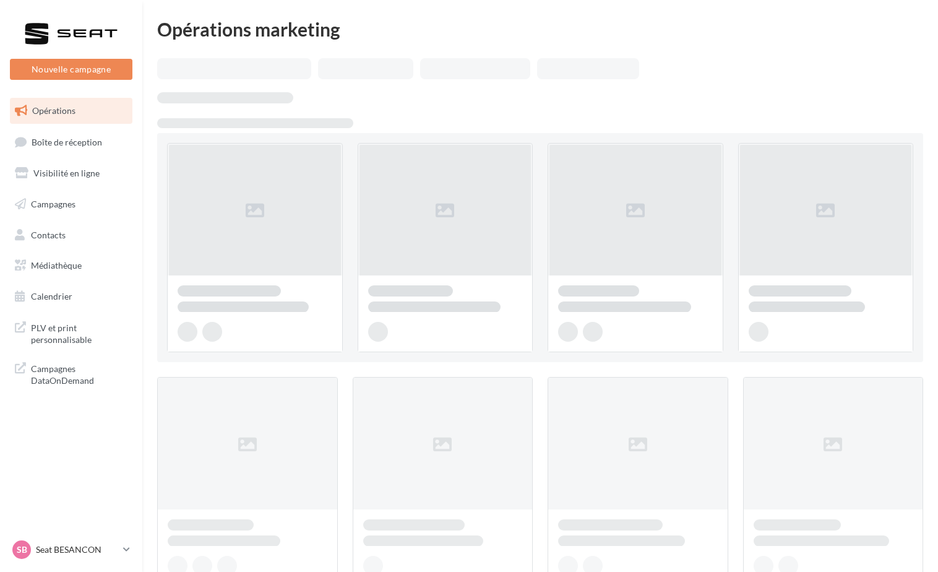
click at [37, 545] on p "Seat BESANCON" at bounding box center [77, 550] width 82 height 12
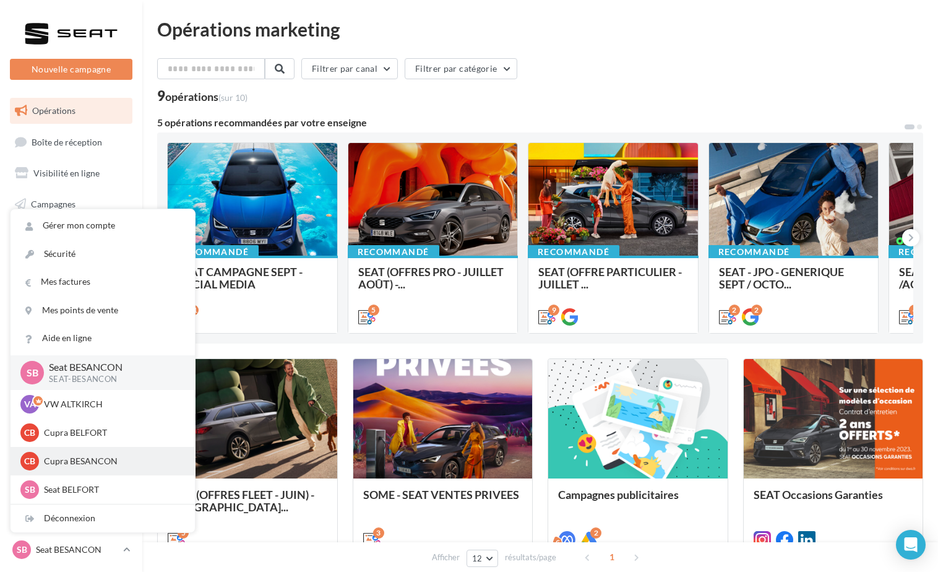
click at [61, 448] on div "CB Cupra BESANCON cupra_besancon" at bounding box center [103, 461] width 184 height 28
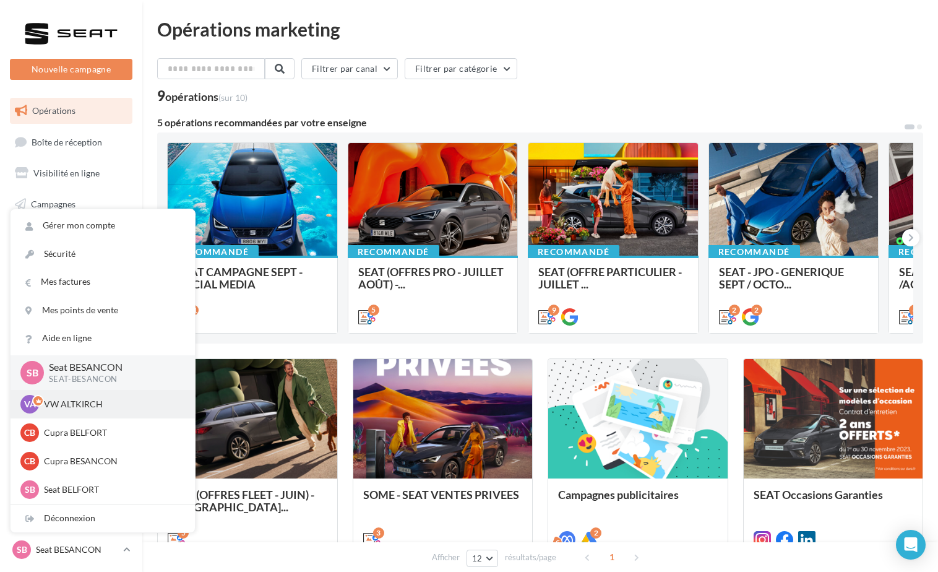
click at [63, 407] on p "VW ALTKIRCH" at bounding box center [112, 404] width 136 height 12
